Goal: Information Seeking & Learning: Learn about a topic

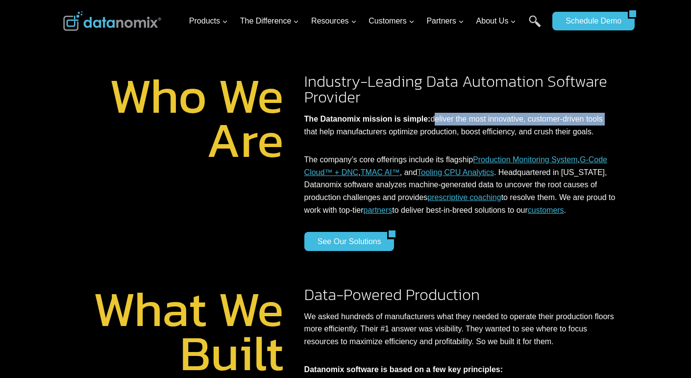
drag, startPoint x: 426, startPoint y: 119, endPoint x: 598, endPoint y: 181, distance: 182.7
click at [597, 118] on p "The Datanomix mission is simple: deliver the most innovative, customer-driven t…" at bounding box center [460, 125] width 312 height 25
copy p "deliver the most innovative, customer-driven tools"
